Goal: Find specific page/section: Find specific page/section

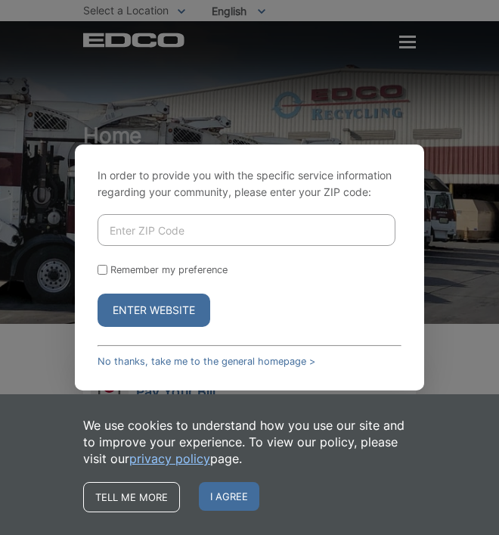
click at [213, 232] on input "Enter ZIP Code" at bounding box center [247, 230] width 298 height 32
type input "92109"
click at [127, 313] on button "Enter Website" at bounding box center [154, 310] width 113 height 33
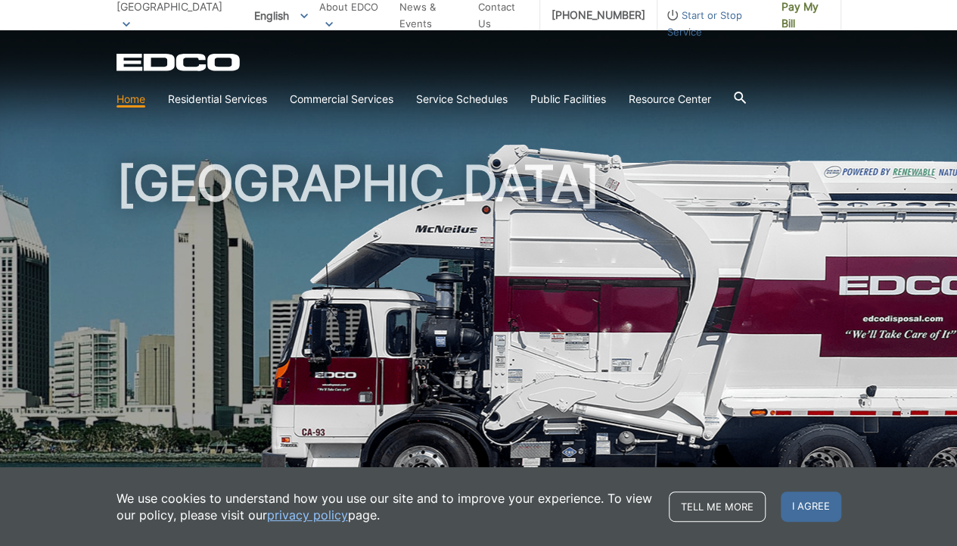
click at [344, 134] on div "[GEOGRAPHIC_DATA]" at bounding box center [479, 257] width 725 height 454
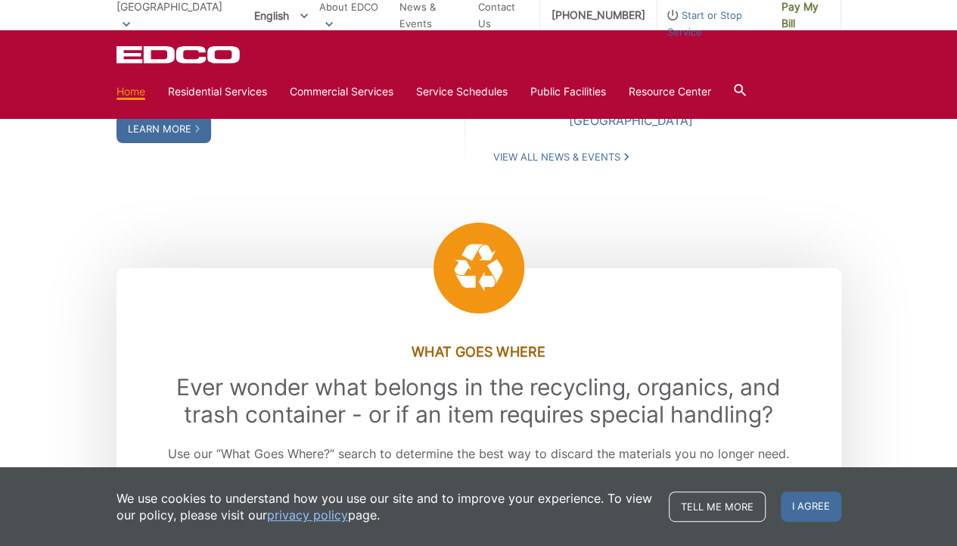
scroll to position [1287, 0]
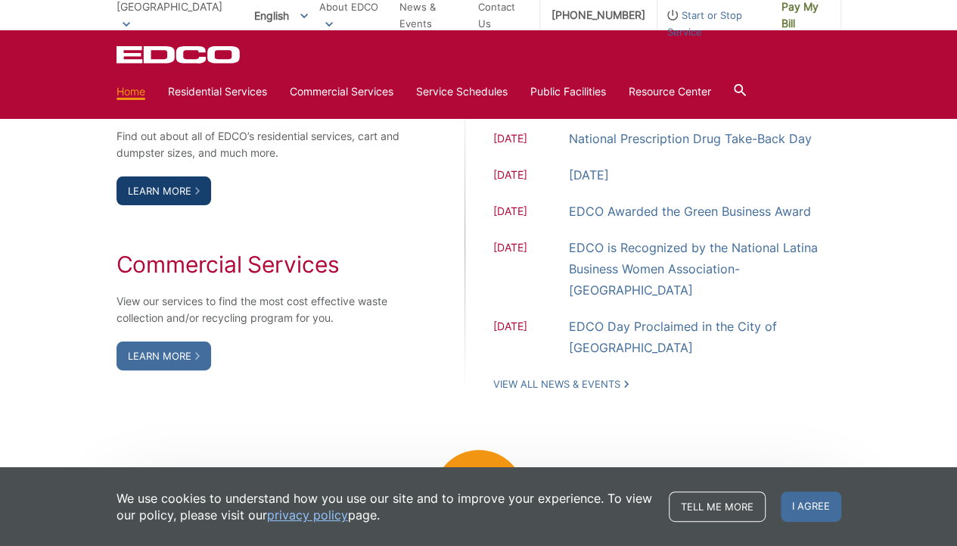
click at [151, 185] on link "Learn More" at bounding box center [164, 190] width 95 height 29
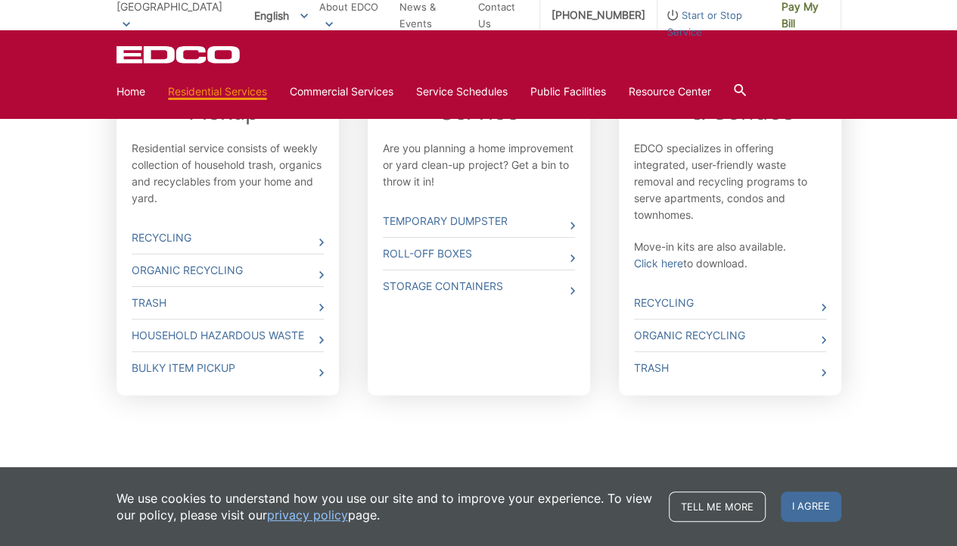
scroll to position [549, 0]
